Goal: Task Accomplishment & Management: Complete application form

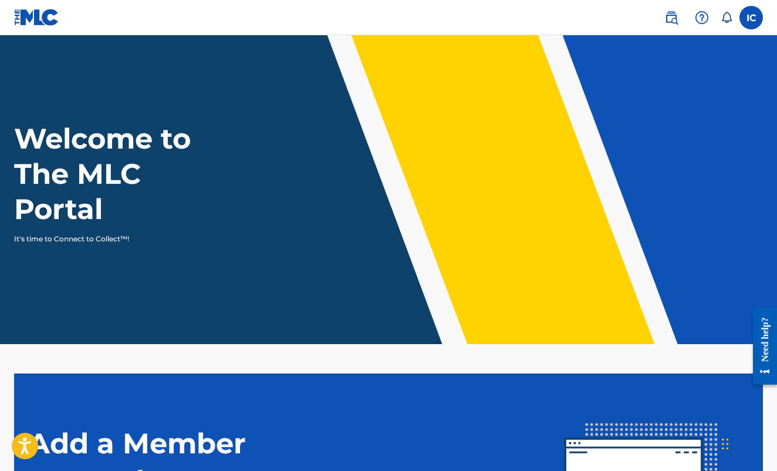
click at [747, 13] on label at bounding box center [751, 17] width 23 height 23
click at [751, 18] on input "IC [PERSON_NAME] [PERSON_NAME] [PERSON_NAME][EMAIL_ADDRESS][DOMAIN_NAME] Notifi…" at bounding box center [751, 18] width 0 height 0
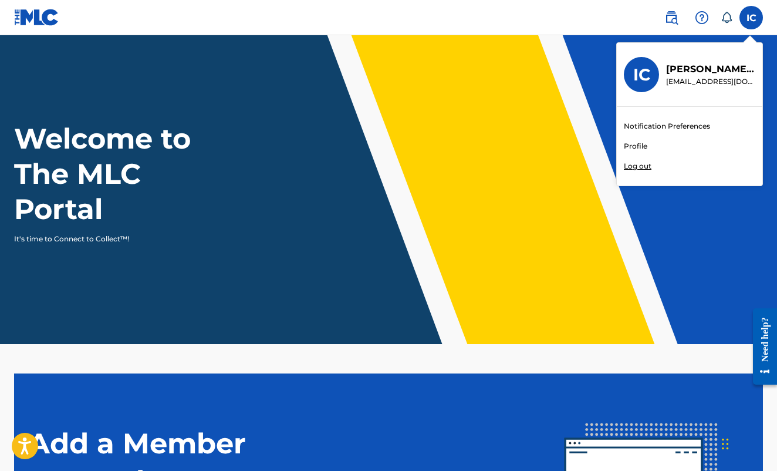
click at [649, 76] on h3 "IC" at bounding box center [641, 75] width 17 height 21
click at [751, 18] on input "IC [PERSON_NAME] [PERSON_NAME] [PERSON_NAME][EMAIL_ADDRESS][DOMAIN_NAME] Notifi…" at bounding box center [751, 18] width 0 height 0
click at [689, 73] on p "[PERSON_NAME] [PERSON_NAME]" at bounding box center [710, 69] width 89 height 14
click at [751, 18] on input "IC [PERSON_NAME] [PERSON_NAME] [PERSON_NAME][EMAIL_ADDRESS][DOMAIN_NAME] Notifi…" at bounding box center [751, 18] width 0 height 0
click at [630, 144] on link "Profile" at bounding box center [635, 146] width 23 height 11
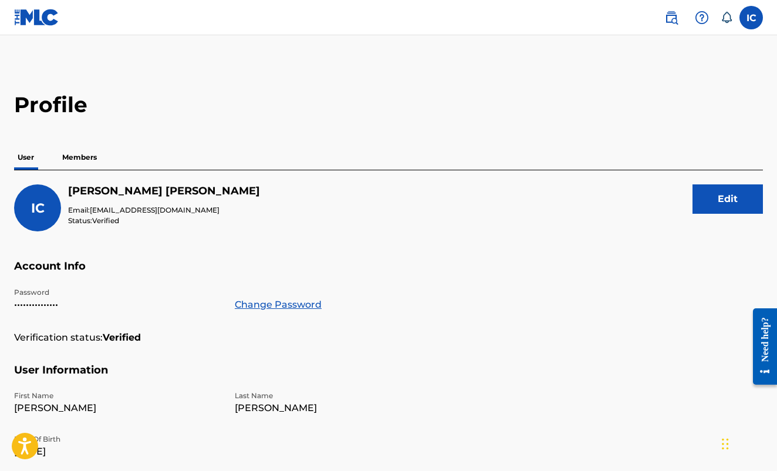
click at [48, 302] on p "•••••••••••••••" at bounding box center [117, 305] width 207 height 14
click at [247, 303] on link "Change Password" at bounding box center [278, 305] width 87 height 14
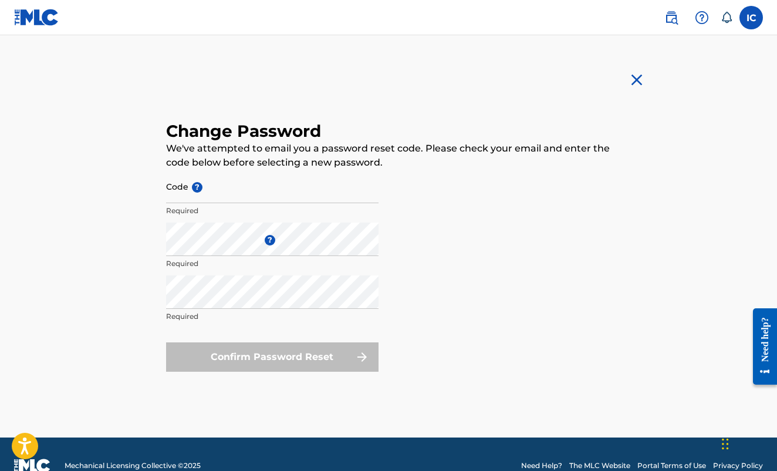
click at [216, 191] on input "Code ?" at bounding box center [272, 186] width 212 height 33
click at [218, 201] on input "Code ?" at bounding box center [272, 186] width 212 height 33
click at [370, 309] on div "Repeat the password Required" at bounding box center [272, 301] width 212 height 53
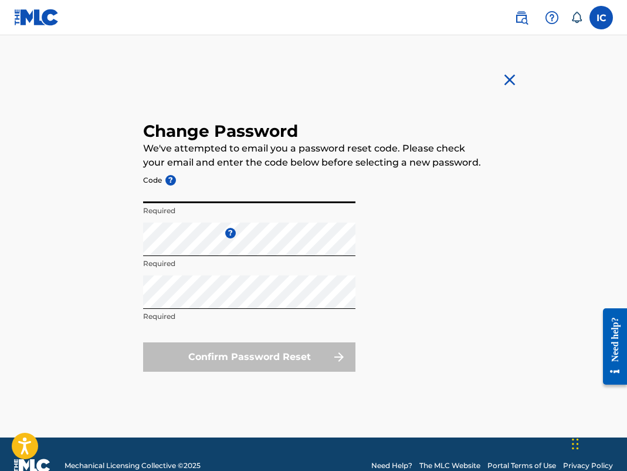
click at [194, 192] on input "Code ?" at bounding box center [249, 186] width 212 height 33
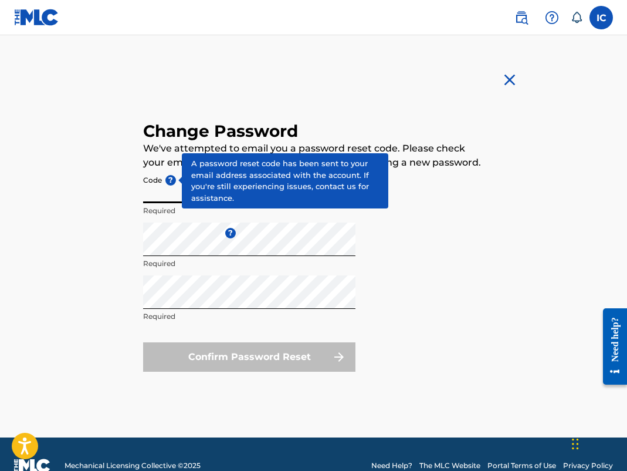
click at [168, 181] on div "Code ? Required" at bounding box center [249, 196] width 212 height 53
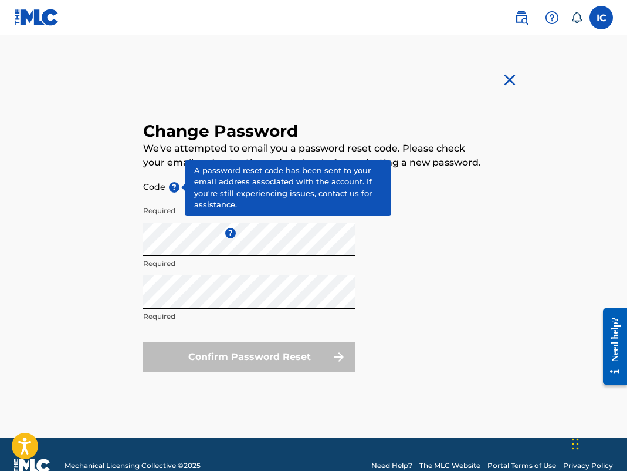
click at [176, 185] on span "?" at bounding box center [174, 187] width 11 height 11
click at [176, 185] on input "Code ?" at bounding box center [249, 186] width 212 height 33
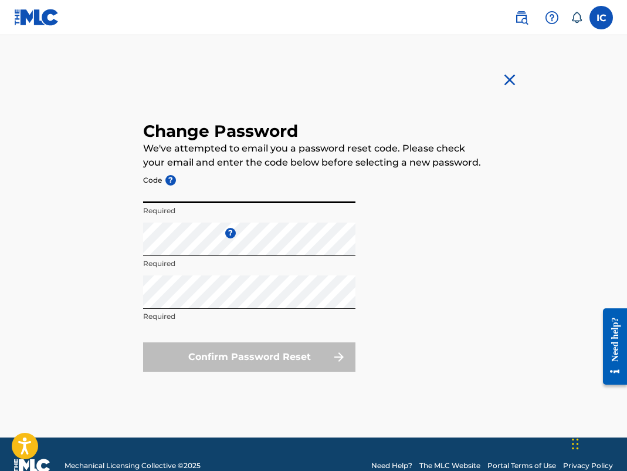
click at [161, 200] on input "Code ?" at bounding box center [249, 186] width 212 height 33
paste input "5bcbe9e31d1153e9e0b2f9a8c7df6ce3"
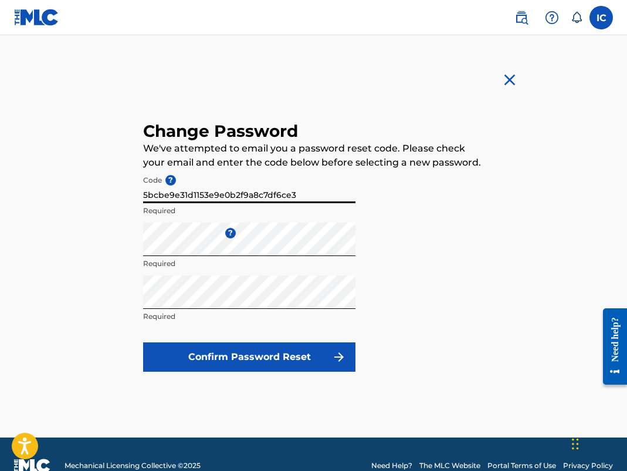
type input "5bcbe9e31d1153e9e0b2f9a8c7df6ce3"
click at [179, 360] on button "Confirm Password Reset" at bounding box center [249, 356] width 212 height 29
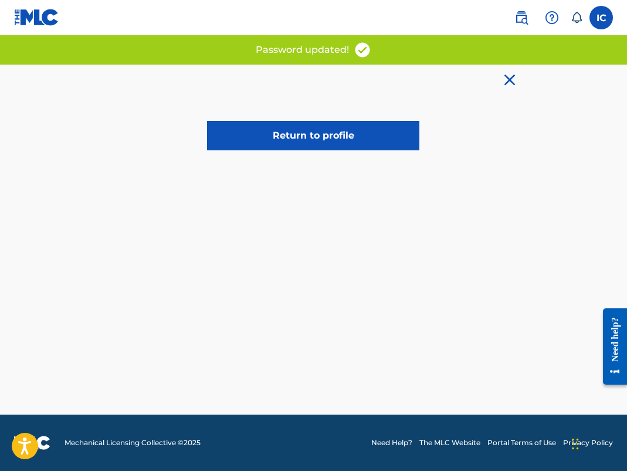
click at [263, 137] on link "Return to profile" at bounding box center [313, 135] width 212 height 29
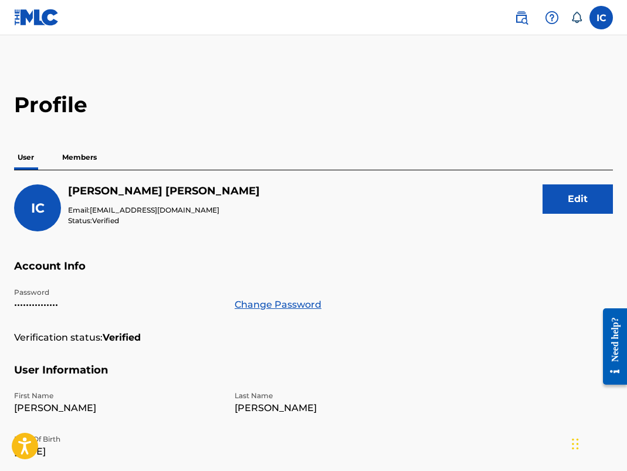
click at [90, 158] on p "Members" at bounding box center [80, 157] width 42 height 25
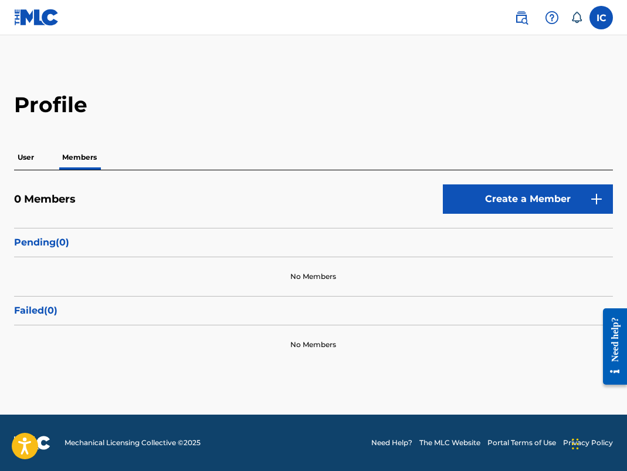
click at [487, 200] on link "Create a Member" at bounding box center [528, 198] width 170 height 29
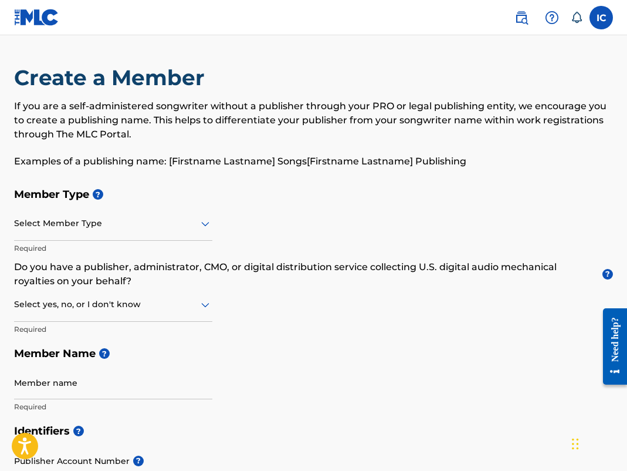
click at [161, 230] on div at bounding box center [113, 223] width 198 height 15
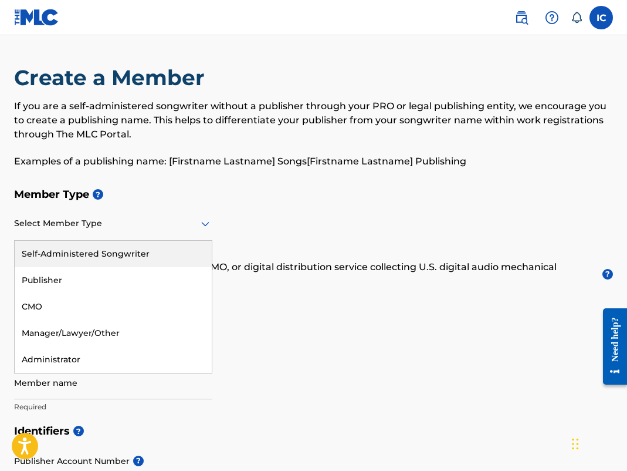
click at [171, 260] on div "Self-Administered Songwriter" at bounding box center [113, 254] width 197 height 26
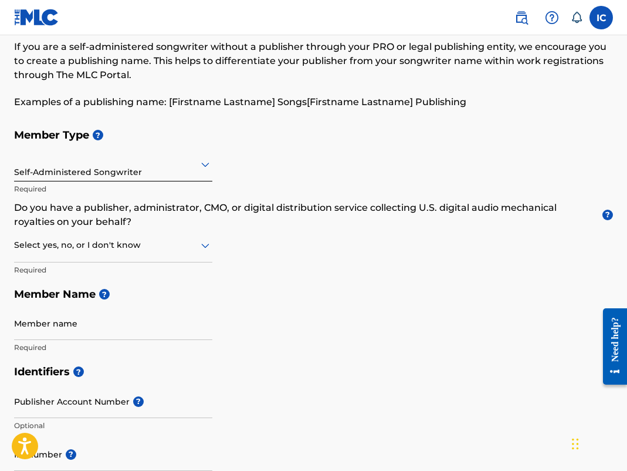
scroll to position [62, 0]
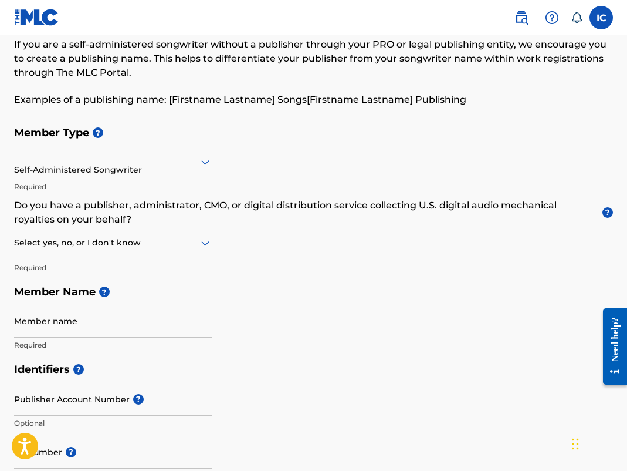
click at [184, 241] on div at bounding box center [113, 242] width 198 height 15
click at [285, 281] on h5 "Member Name ?" at bounding box center [313, 291] width 599 height 25
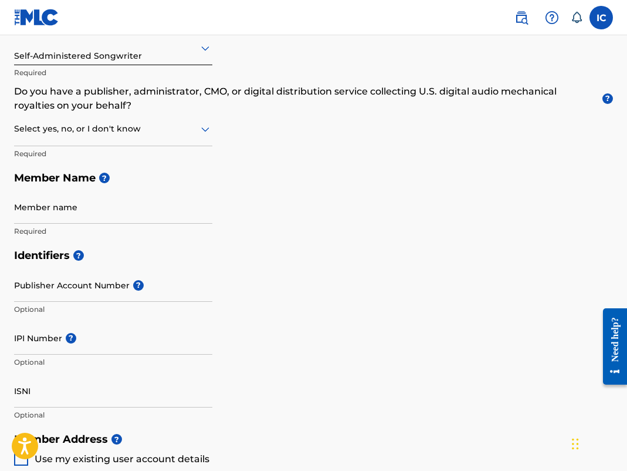
scroll to position [178, 0]
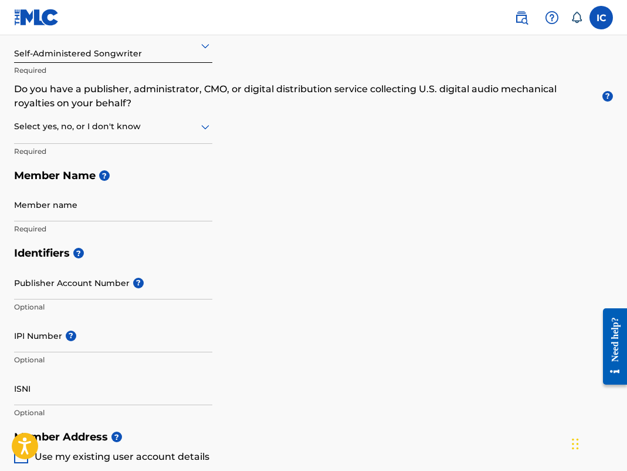
click at [207, 130] on icon at bounding box center [205, 127] width 14 height 14
click at [271, 171] on h5 "Member Name ?" at bounding box center [313, 175] width 599 height 25
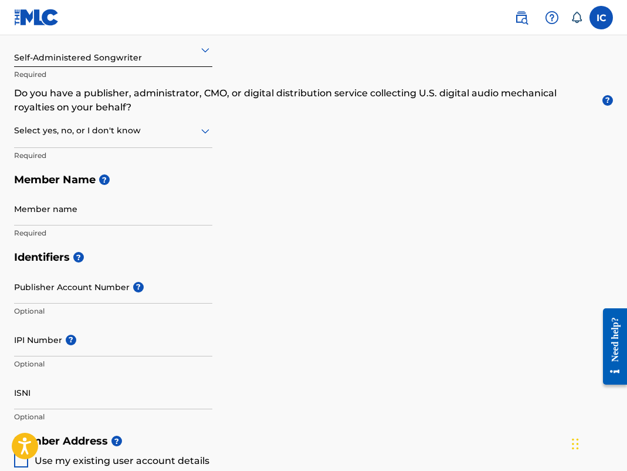
scroll to position [170, 0]
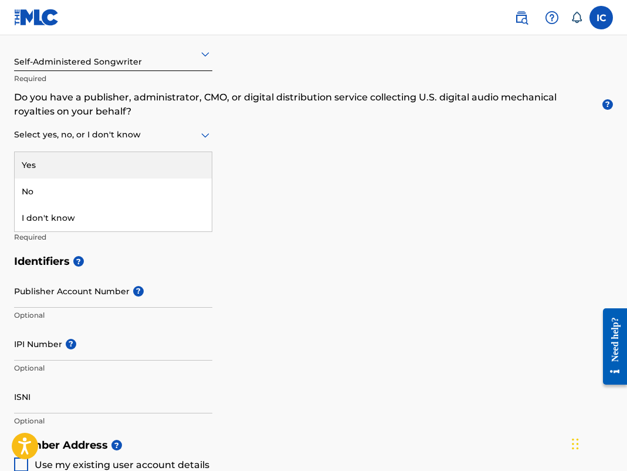
click at [116, 136] on div at bounding box center [113, 134] width 198 height 15
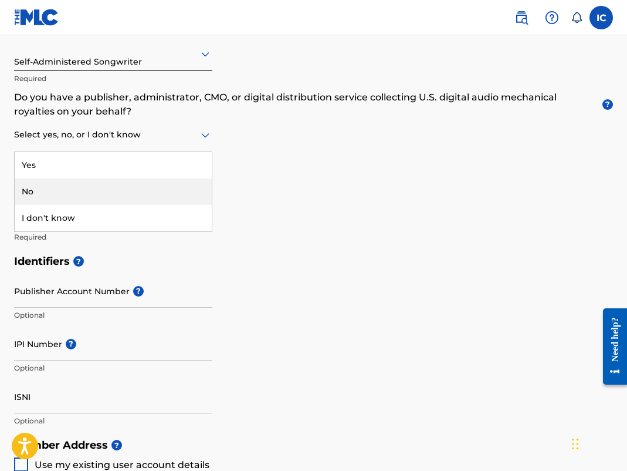
click at [88, 180] on div "No" at bounding box center [113, 191] width 197 height 26
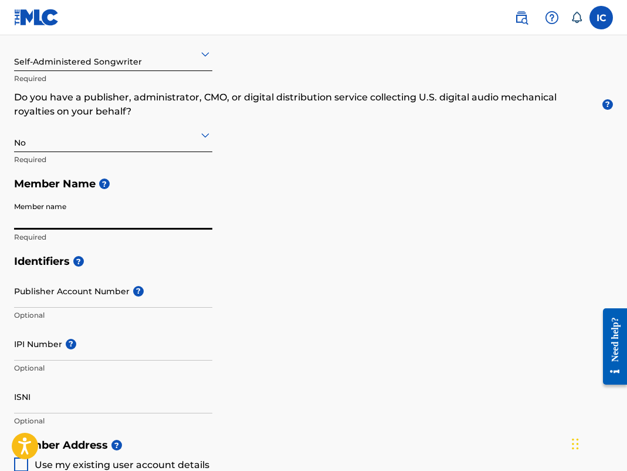
click at [89, 288] on input "Publisher Account Number ?" at bounding box center [113, 290] width 198 height 33
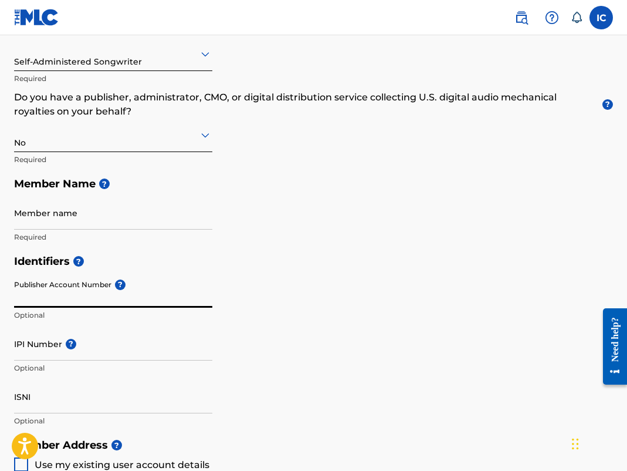
paste input "1166141475"
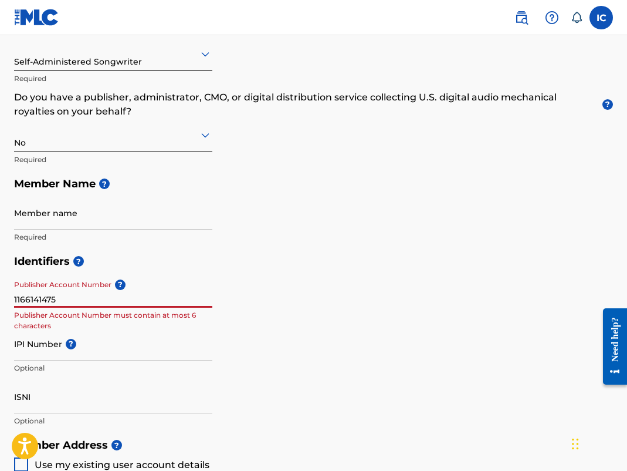
type input "1166141475"
click at [130, 345] on input "IPI Number ?" at bounding box center [113, 343] width 198 height 33
drag, startPoint x: 79, startPoint y: 293, endPoint x: 0, endPoint y: 293, distance: 78.7
click at [0, 293] on div "Create a Member If you are a self-administered songwriter without a publisher t…" at bounding box center [313, 377] width 627 height 965
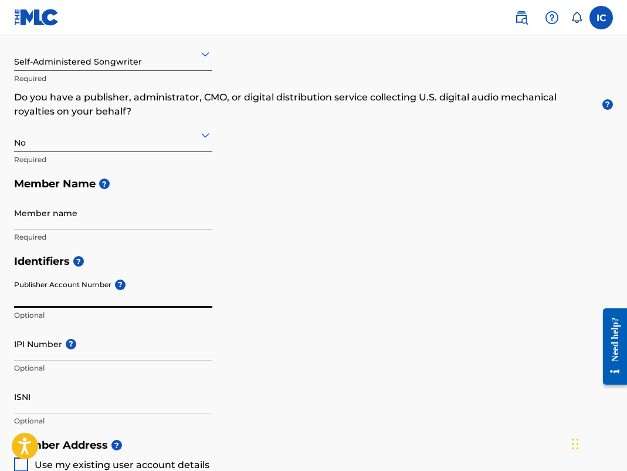
click at [35, 348] on input "IPI Number ?" at bounding box center [113, 343] width 198 height 33
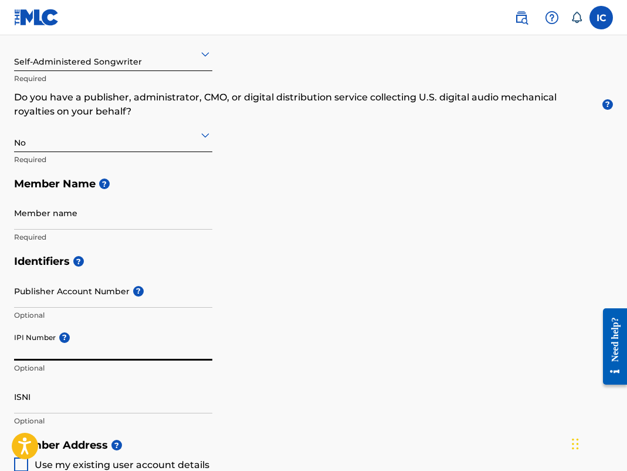
paste input "1166141475"
type input "1166141475"
click at [90, 295] on input "Publisher Account Number ?" at bounding box center [113, 290] width 198 height 33
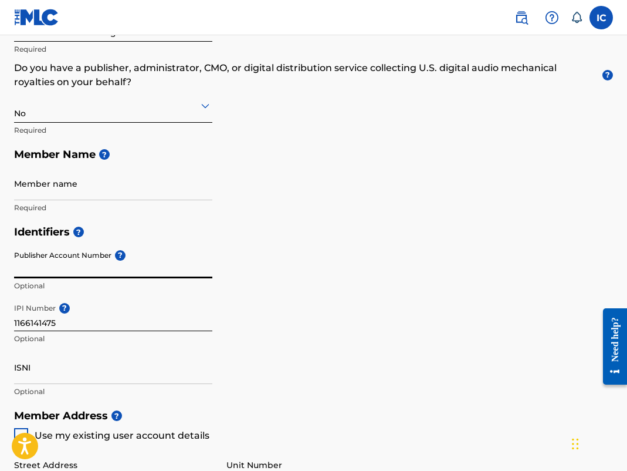
scroll to position [252, 0]
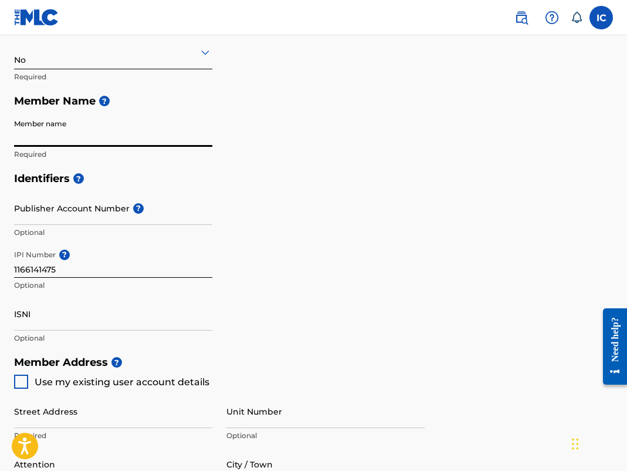
click at [52, 140] on input "Member name" at bounding box center [113, 129] width 198 height 33
type input "ISAVIBE"
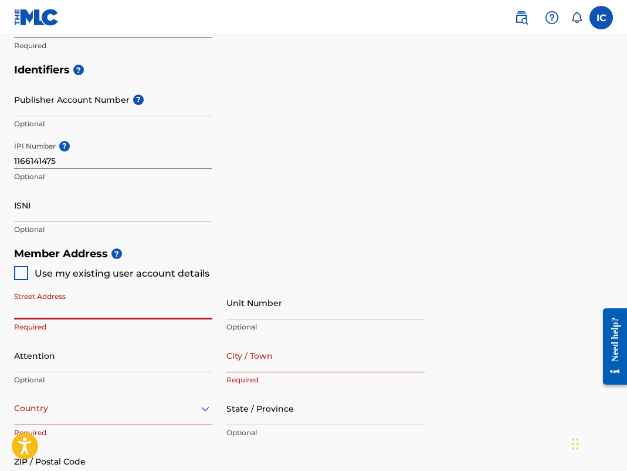
scroll to position [389, 0]
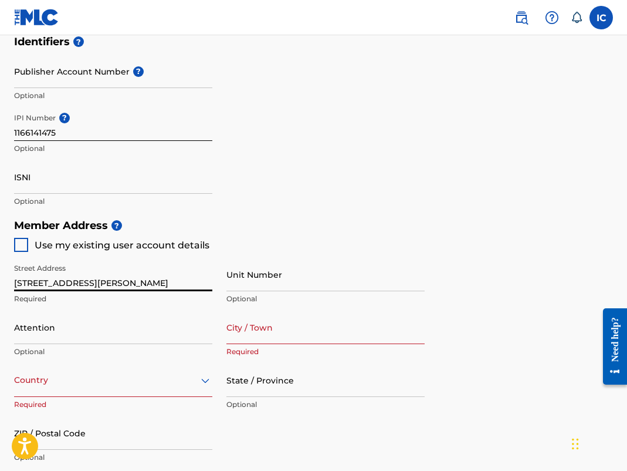
type input "[STREET_ADDRESS][PERSON_NAME]"
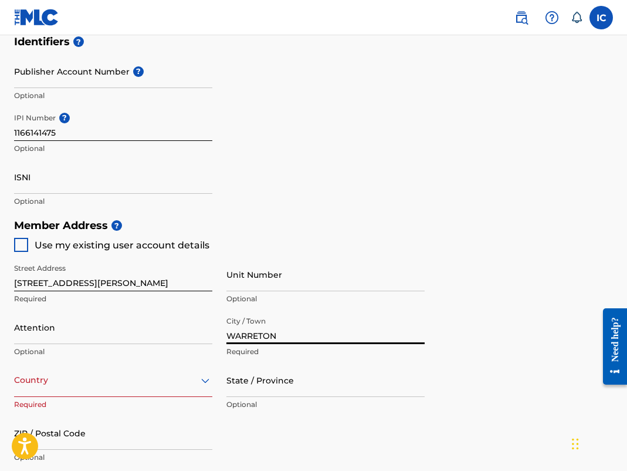
type input "WARRETON"
click at [135, 383] on div "Country" at bounding box center [113, 379] width 198 height 33
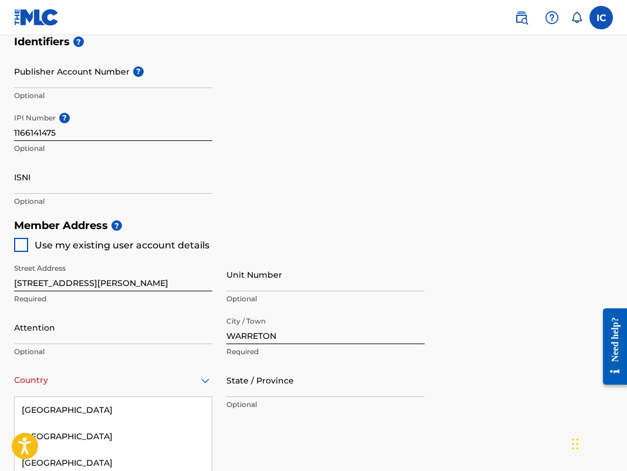
scroll to position [491, 0]
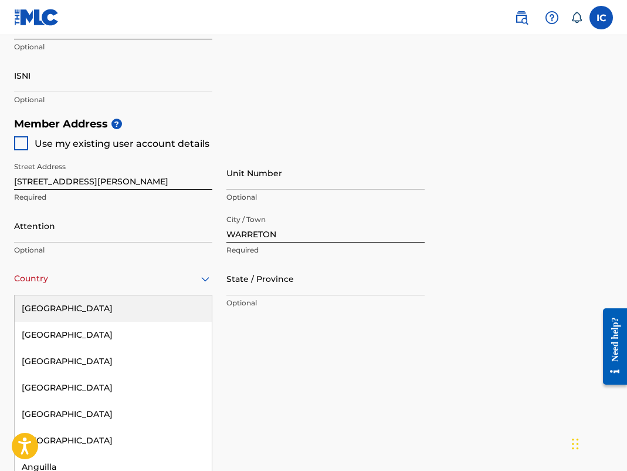
click at [89, 309] on div "[GEOGRAPHIC_DATA]" at bounding box center [113, 308] width 197 height 26
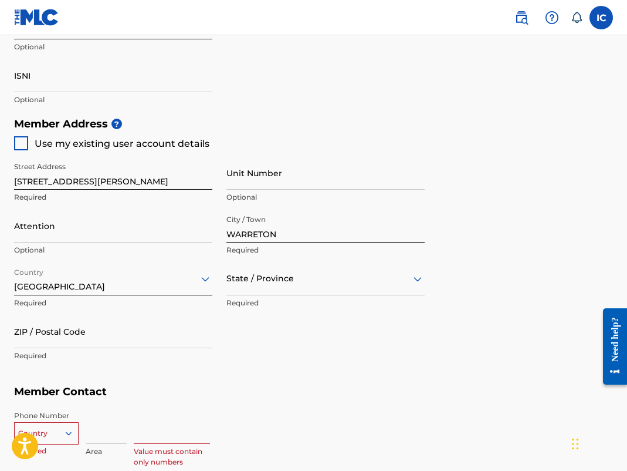
click at [252, 279] on div at bounding box center [326, 278] width 198 height 15
type input "VIR"
click at [262, 329] on div "[US_STATE]" at bounding box center [325, 335] width 197 height 26
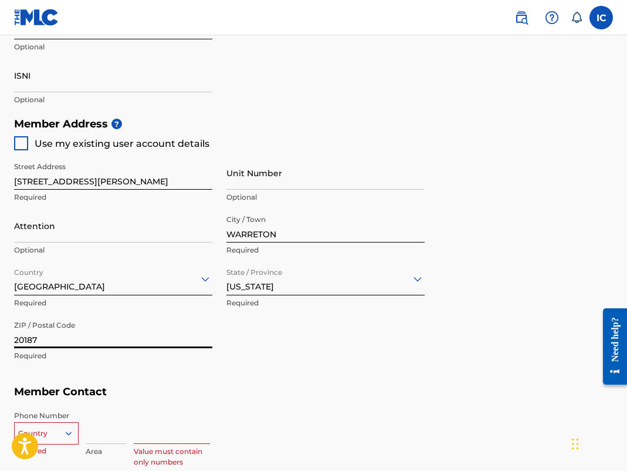
type input "20187"
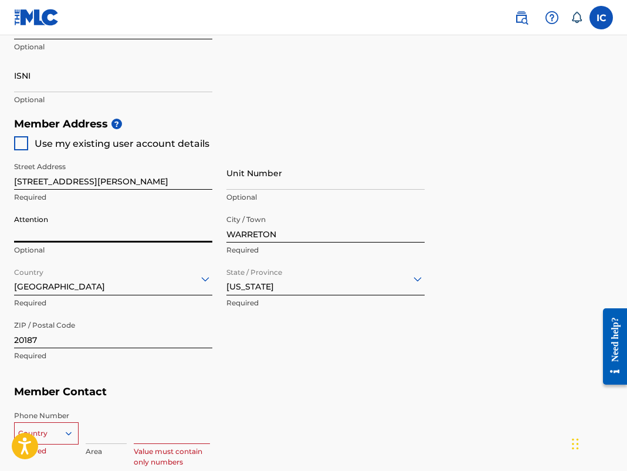
click at [130, 227] on input "Attention" at bounding box center [113, 225] width 198 height 33
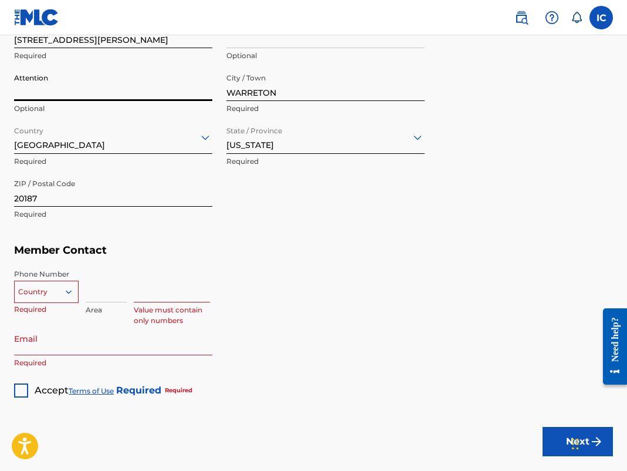
scroll to position [635, 0]
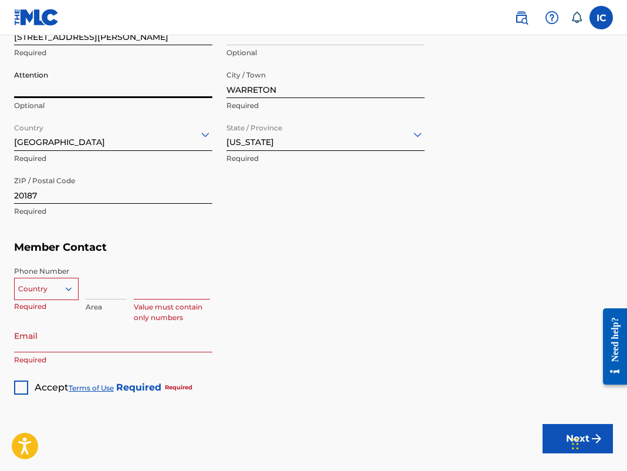
click at [53, 292] on div at bounding box center [46, 288] width 63 height 13
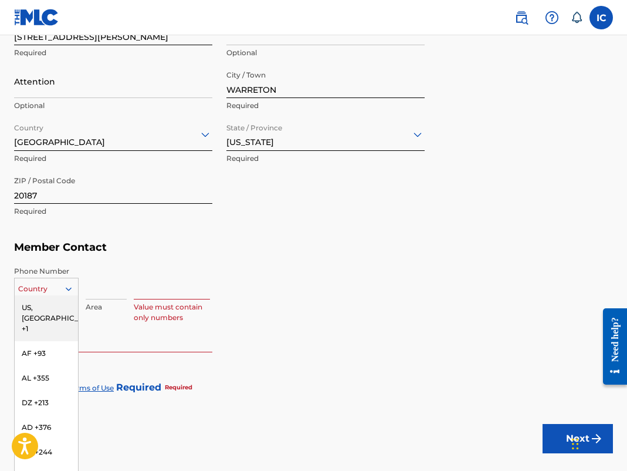
click at [48, 302] on div "US, [GEOGRAPHIC_DATA] +1" at bounding box center [46, 318] width 63 height 46
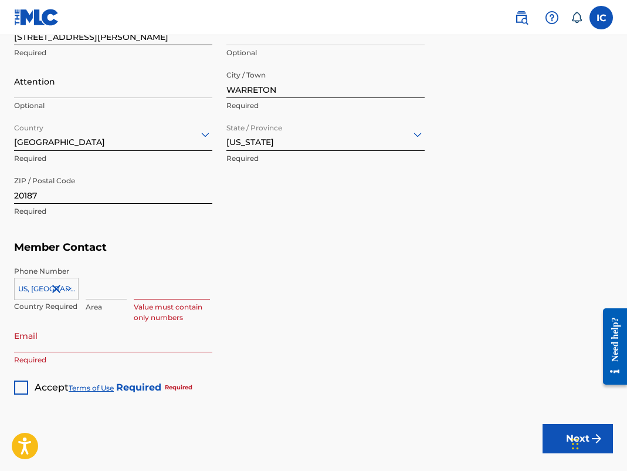
click at [96, 292] on input at bounding box center [106, 282] width 41 height 33
type input "540"
type input "3595099"
click at [116, 352] on div "Email Required" at bounding box center [113, 345] width 198 height 53
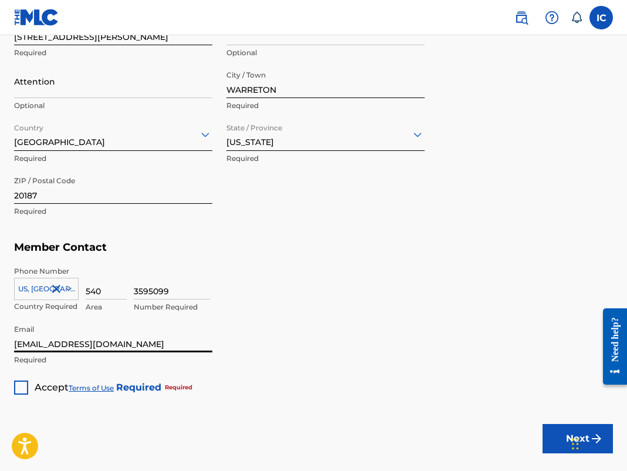
type input "[EMAIL_ADDRESS][DOMAIN_NAME]"
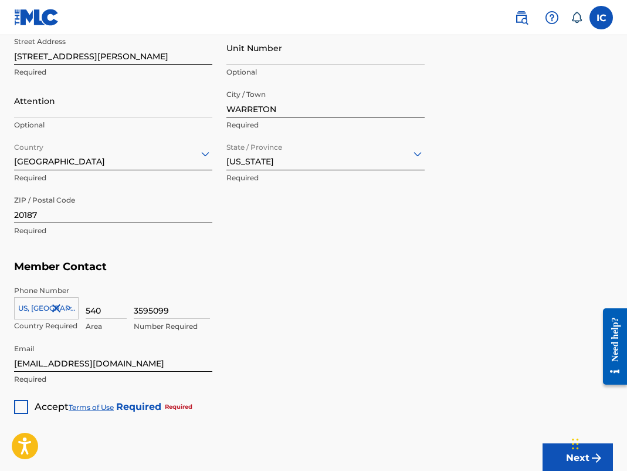
click at [23, 407] on div at bounding box center [21, 407] width 14 height 14
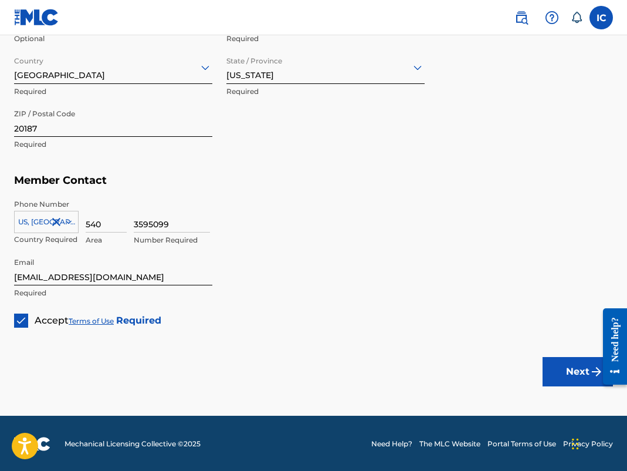
scroll to position [701, 0]
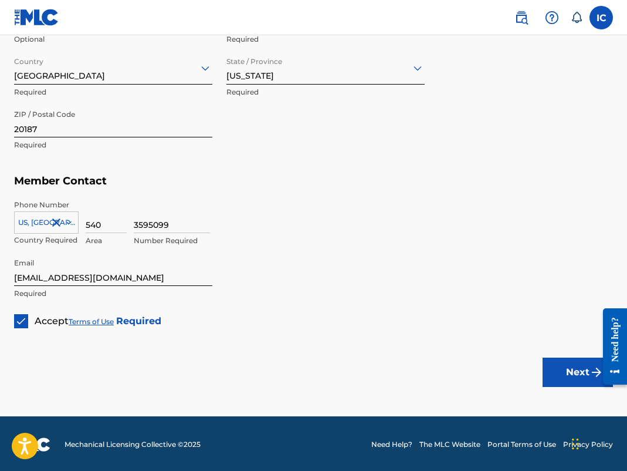
click at [576, 379] on button "Next" at bounding box center [578, 371] width 70 height 29
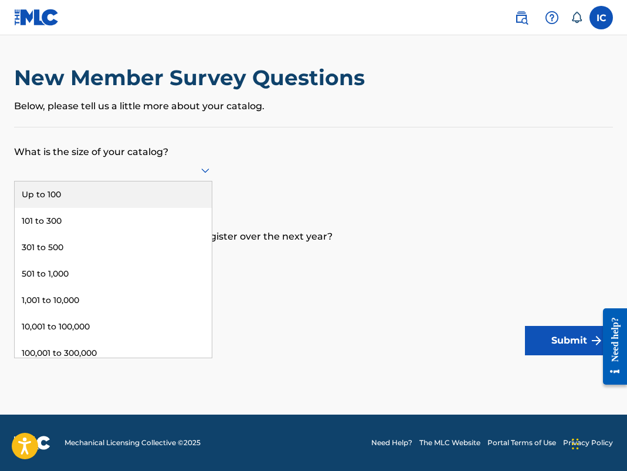
click at [204, 173] on icon at bounding box center [205, 170] width 8 height 5
click at [91, 208] on div "Up to 100" at bounding box center [113, 194] width 197 height 26
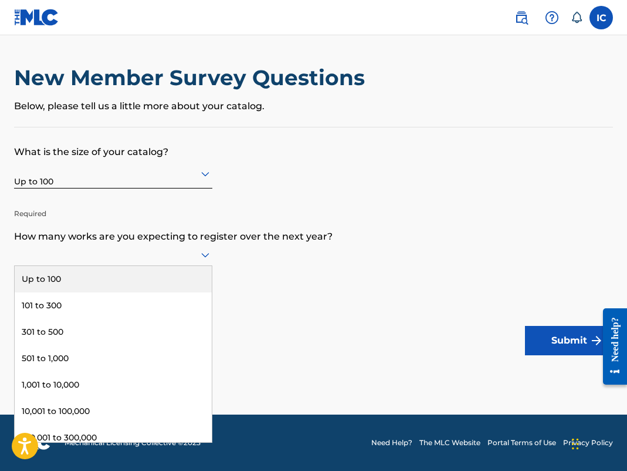
click at [150, 266] on div at bounding box center [113, 255] width 198 height 22
click at [132, 292] on div "Up to 100" at bounding box center [113, 279] width 197 height 26
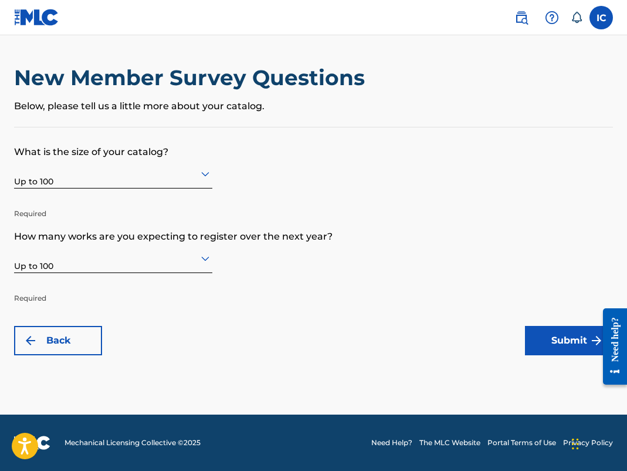
click at [562, 331] on button "Submit" at bounding box center [569, 340] width 88 height 29
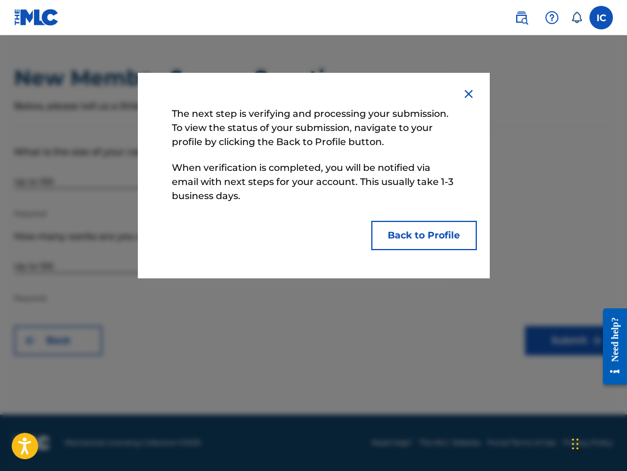
click at [427, 243] on button "Back to Profile" at bounding box center [425, 235] width 106 height 29
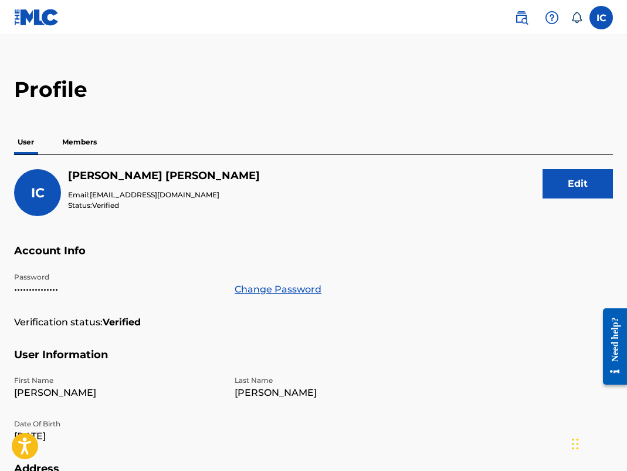
scroll to position [15, 0]
